Goal: Navigation & Orientation: Find specific page/section

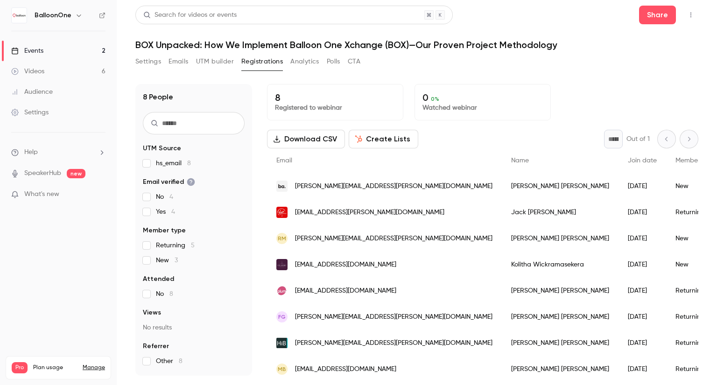
scroll to position [13, 0]
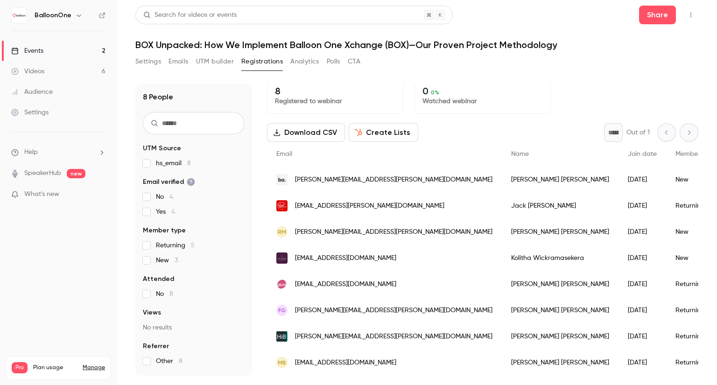
click at [34, 52] on div "Events" at bounding box center [27, 50] width 32 height 9
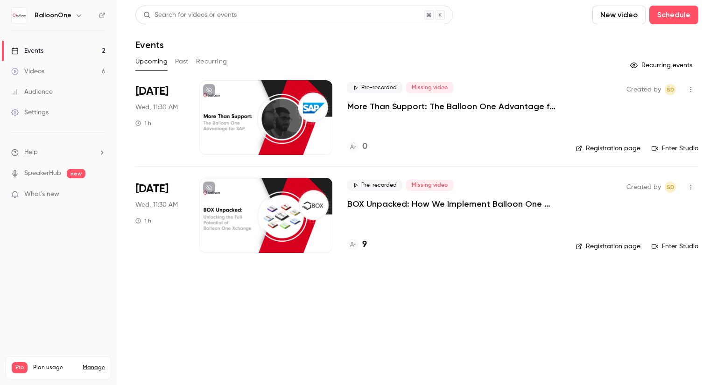
click at [364, 245] on h4 "9" at bounding box center [364, 245] width 5 height 13
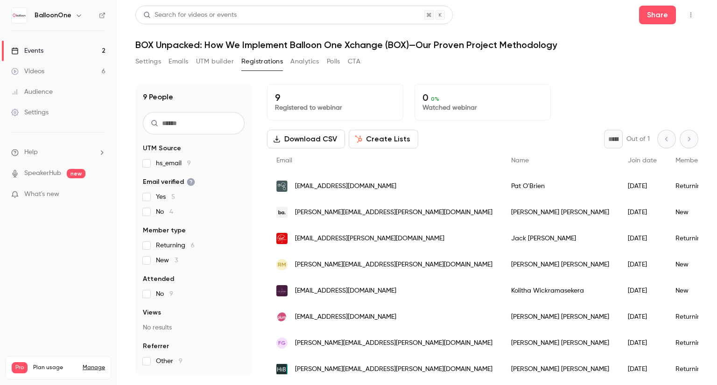
click at [33, 55] on link "Events 2" at bounding box center [58, 51] width 117 height 21
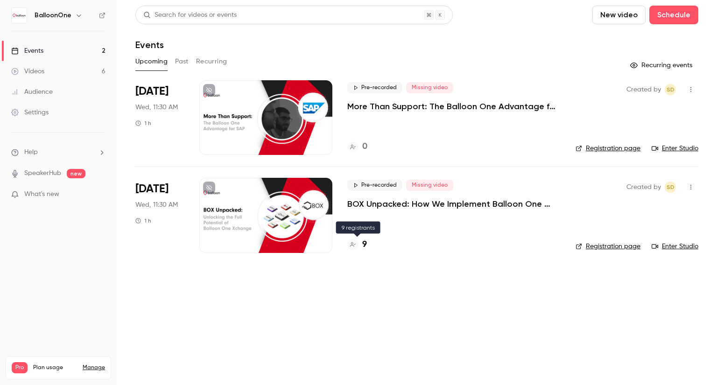
click at [366, 240] on h4 "9" at bounding box center [364, 245] width 5 height 13
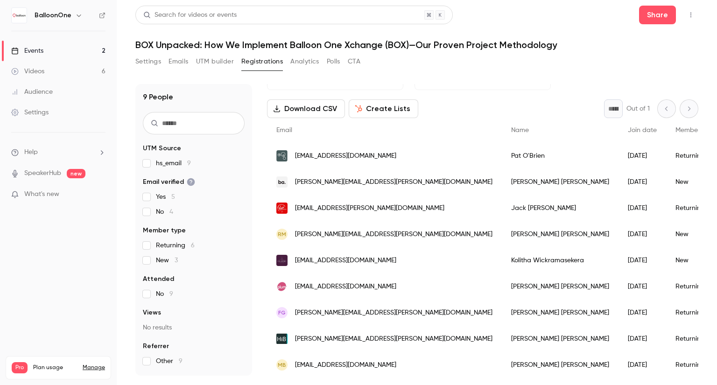
scroll to position [39, 0]
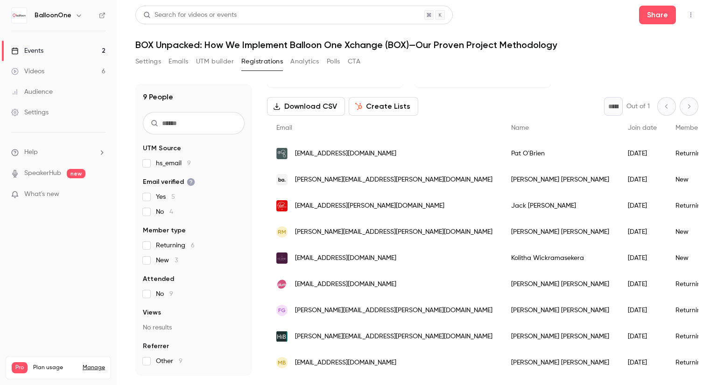
click at [84, 54] on link "Events 2" at bounding box center [58, 51] width 117 height 21
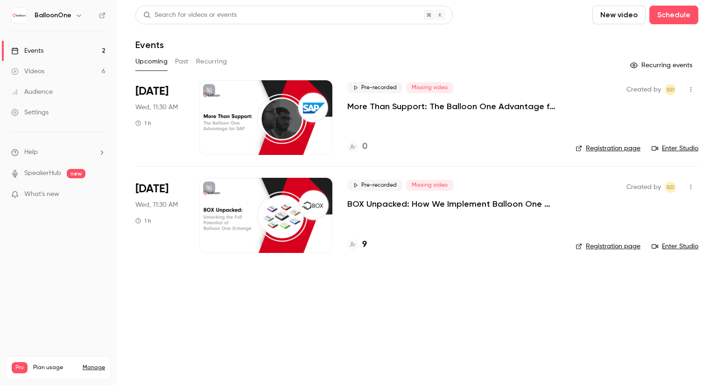
click at [85, 70] on link "Videos 6" at bounding box center [58, 71] width 117 height 21
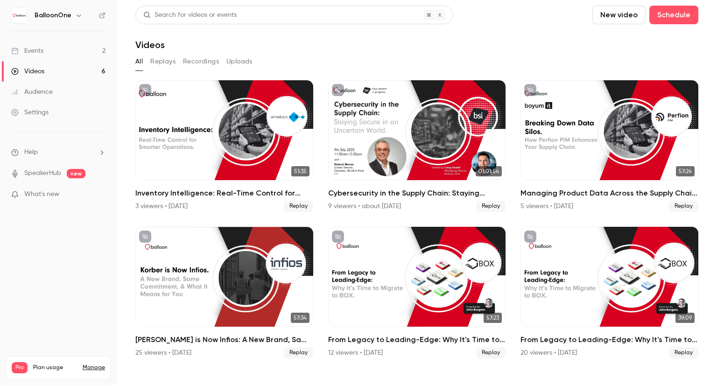
click at [79, 50] on link "Events 2" at bounding box center [58, 51] width 117 height 21
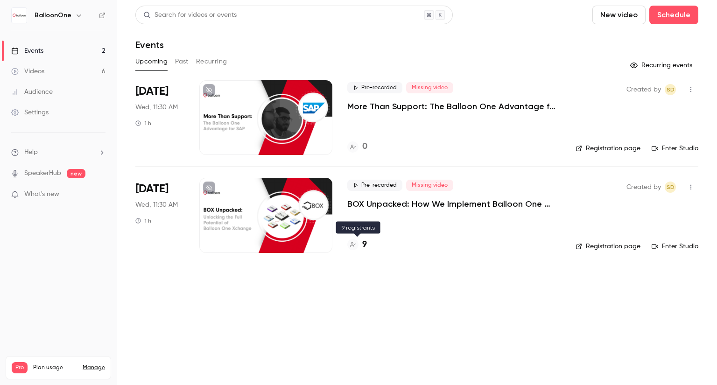
click at [364, 240] on h4 "9" at bounding box center [364, 245] width 5 height 13
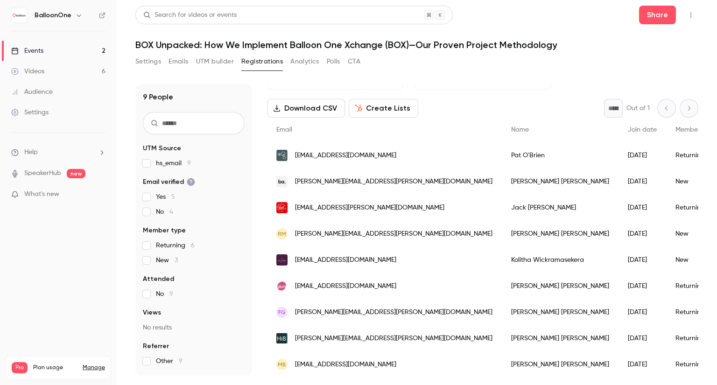
scroll to position [39, 0]
